Goal: Task Accomplishment & Management: Use online tool/utility

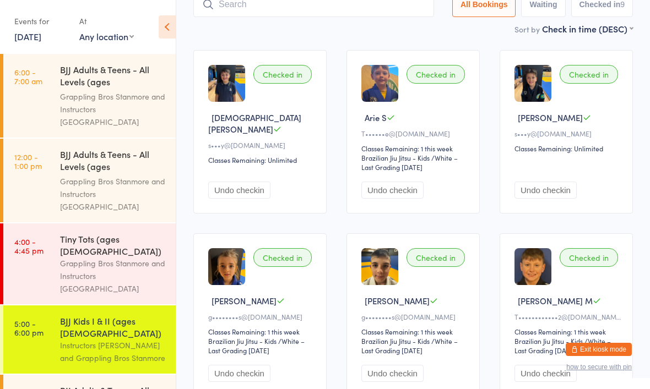
click at [323, 89] on div "Checked in Christian Y s•••y@[DOMAIN_NAME] Classes Remaining: Unlimited Undo ch…" at bounding box center [259, 131] width 133 height 163
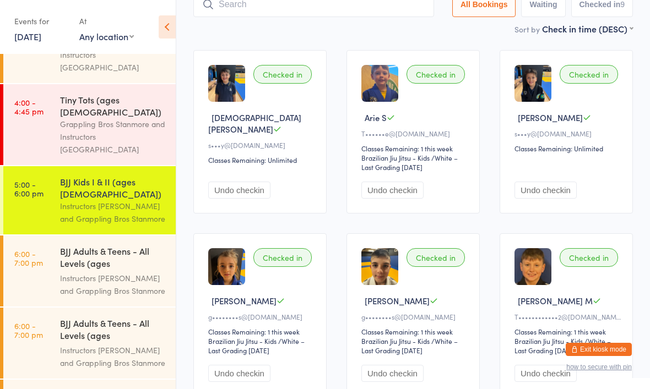
scroll to position [139, 0]
click at [97, 245] on div "BJJ Adults & Teens - All Levels (ages [DEMOGRAPHIC_DATA]+)" at bounding box center [113, 258] width 106 height 27
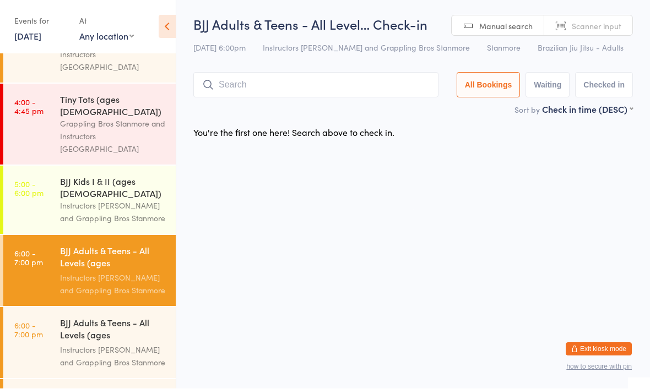
click at [95, 176] on div "BJJ Kids I & II (ages [DEMOGRAPHIC_DATA])" at bounding box center [113, 188] width 106 height 24
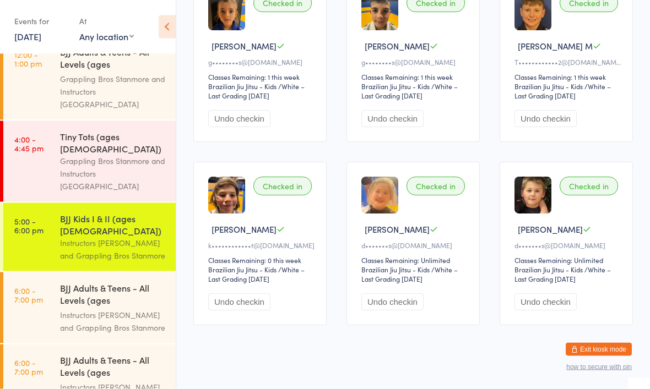
scroll to position [353, 0]
click at [106, 282] on div "BJJ Adults & Teens - All Levels (ages [DEMOGRAPHIC_DATA]+)" at bounding box center [113, 295] width 106 height 27
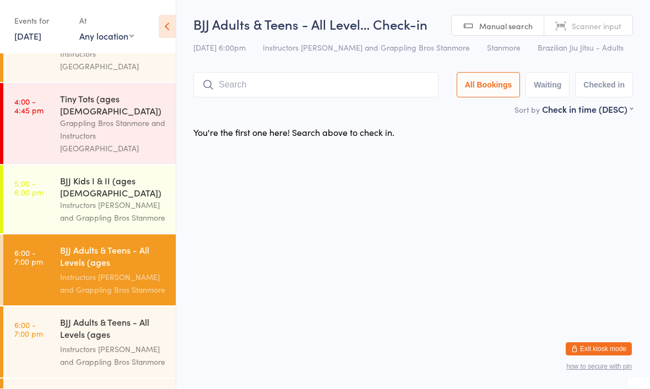
scroll to position [139, 0]
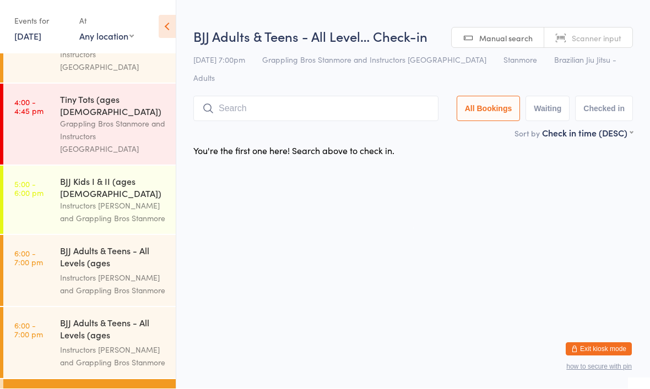
click at [306, 96] on input "search" at bounding box center [315, 108] width 245 height 25
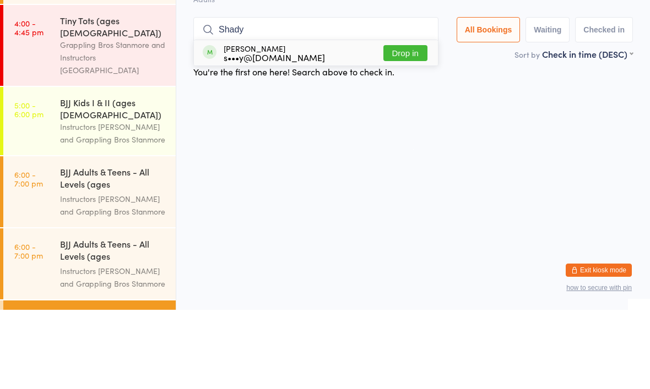
type input "Shady"
click at [400, 124] on button "Drop in" at bounding box center [405, 132] width 44 height 16
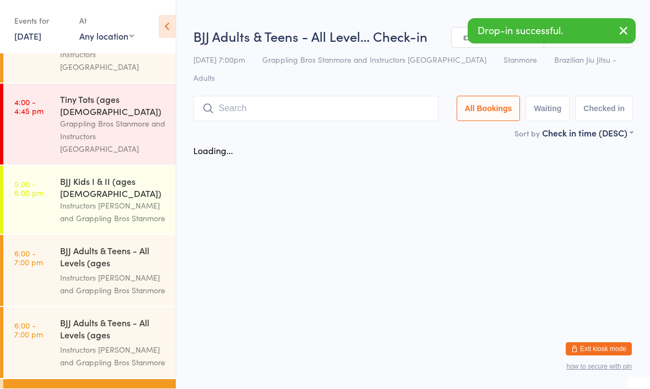
scroll to position [1, 0]
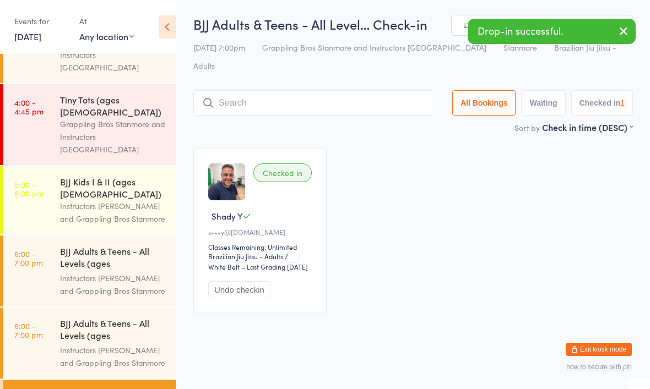
click at [125, 317] on div "BJJ Adults & Teens - All Levels (ages [DEMOGRAPHIC_DATA]+)" at bounding box center [113, 330] width 106 height 27
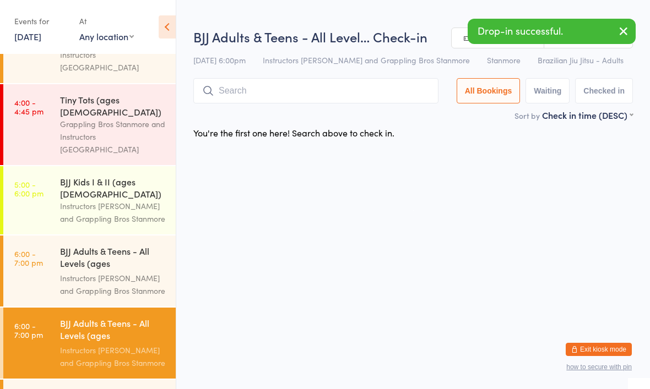
click at [97, 245] on div "BJJ Adults & Teens - All Levels (ages [DEMOGRAPHIC_DATA]+)" at bounding box center [113, 258] width 106 height 27
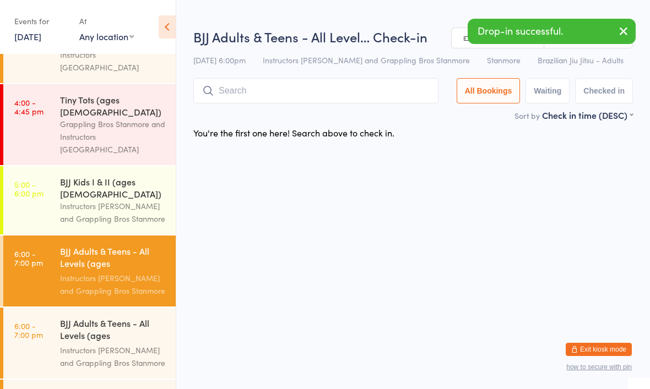
click at [124, 200] on div "Instructors [PERSON_NAME] and Grappling Bros Stanmore" at bounding box center [113, 212] width 106 height 25
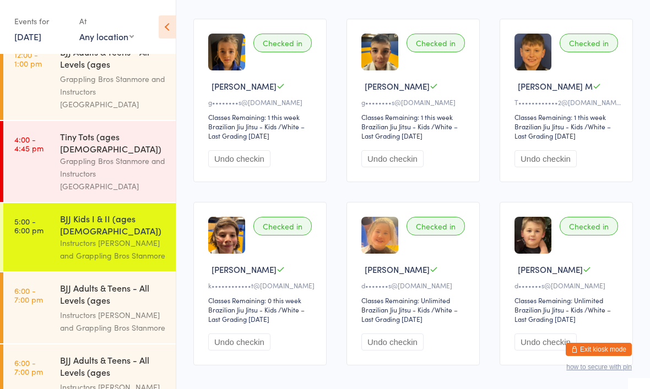
scroll to position [353, 0]
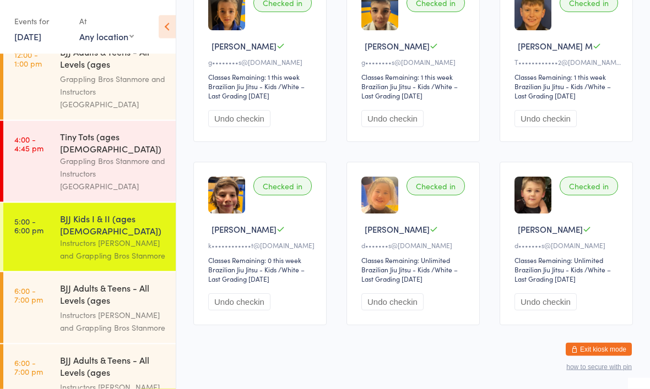
click at [122, 282] on div "BJJ Adults & Teens - All Levels (ages [DEMOGRAPHIC_DATA]+)" at bounding box center [113, 295] width 106 height 27
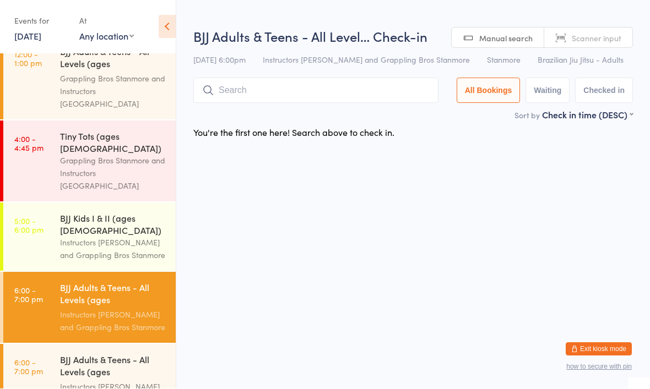
click at [101, 348] on div "BJJ Adults & Teens - All Levels (ages [DEMOGRAPHIC_DATA]+) Instructors [PERSON_…" at bounding box center [118, 380] width 116 height 71
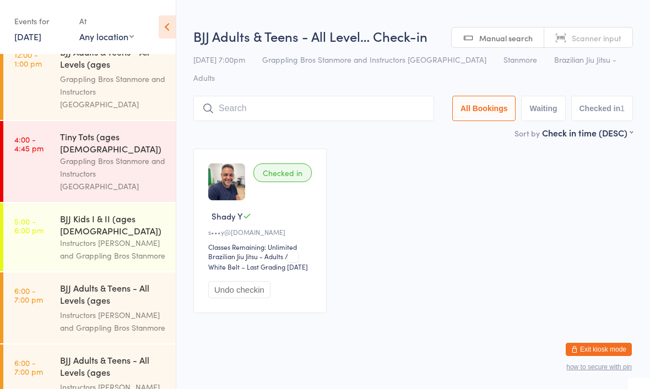
scroll to position [7, 0]
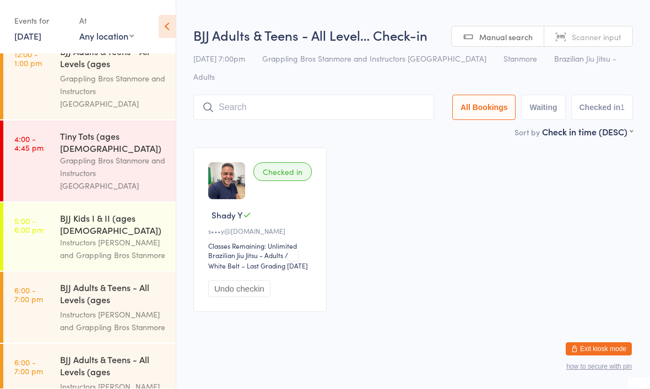
click at [358, 95] on input "search" at bounding box center [313, 107] width 241 height 25
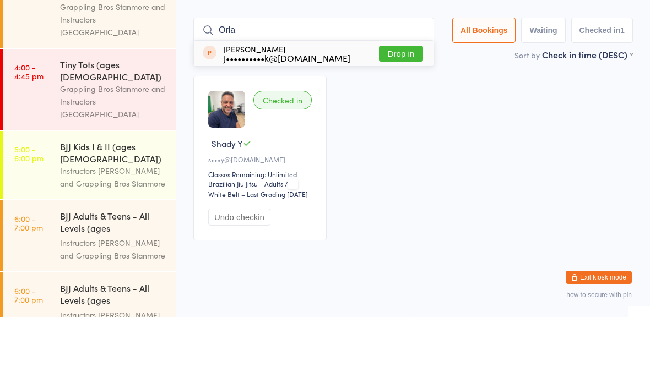
type input "Orla"
click at [396, 118] on button "Drop in" at bounding box center [401, 126] width 44 height 16
